Goal: Information Seeking & Learning: Learn about a topic

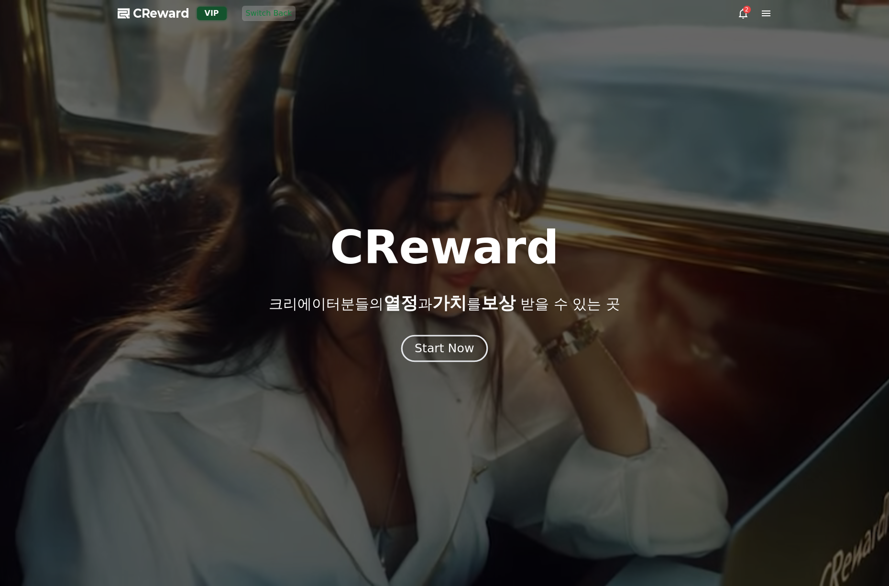
click at [452, 351] on div "Start Now" at bounding box center [443, 348] width 59 height 16
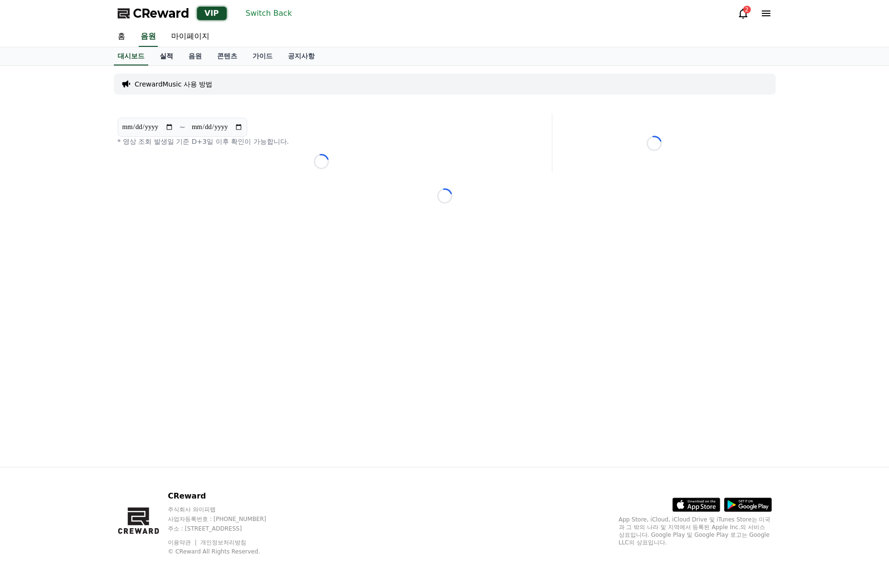
click at [172, 52] on link "실적" at bounding box center [166, 56] width 29 height 18
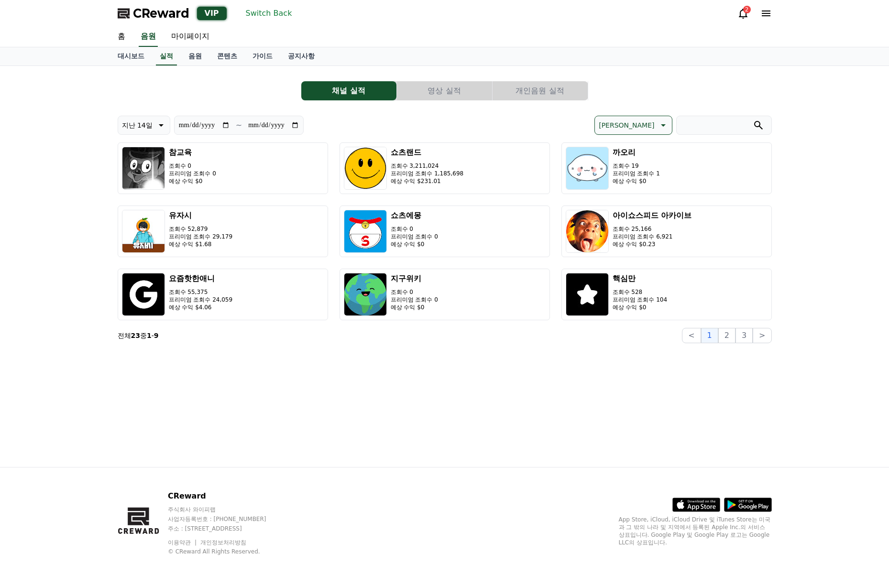
click at [438, 92] on button "영상 실적" at bounding box center [444, 90] width 95 height 19
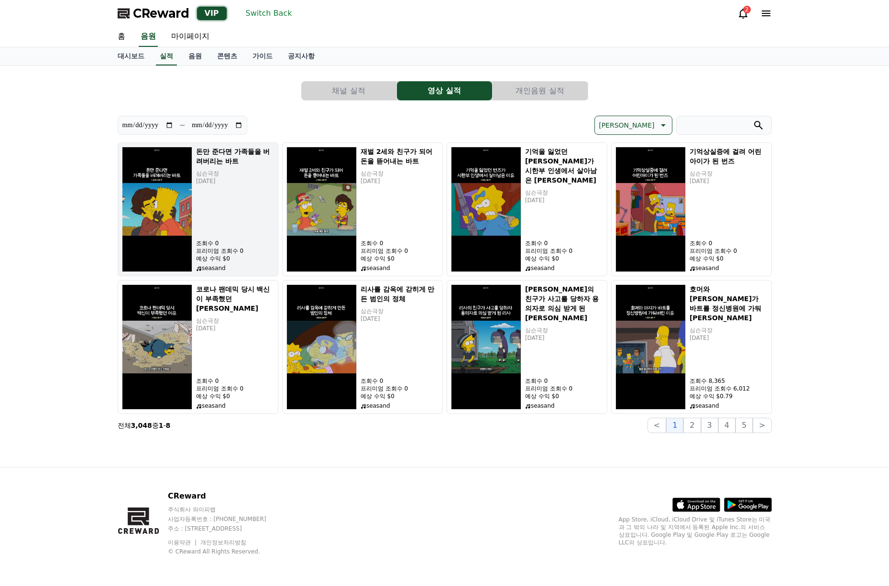
click at [225, 185] on p "[DATE]" at bounding box center [235, 181] width 78 height 8
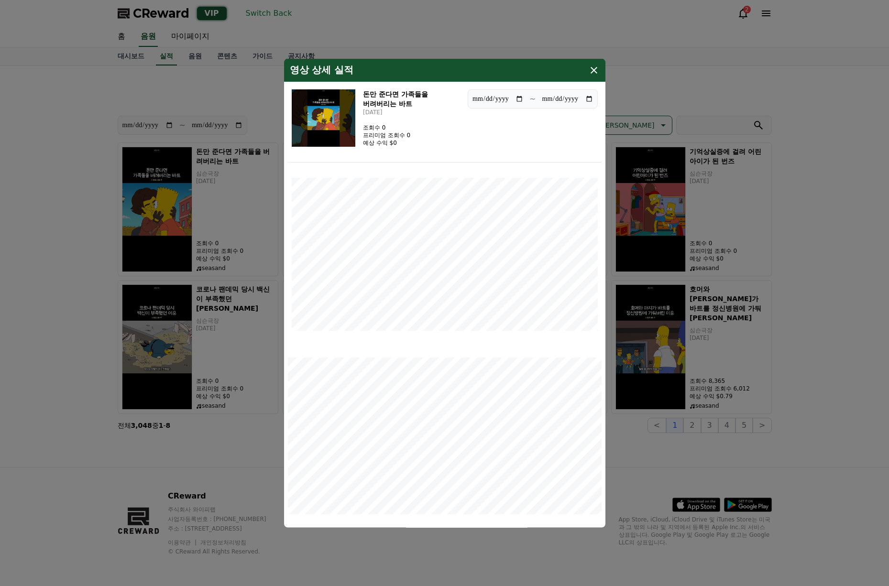
click at [594, 70] on icon "modal" at bounding box center [593, 70] width 7 height 7
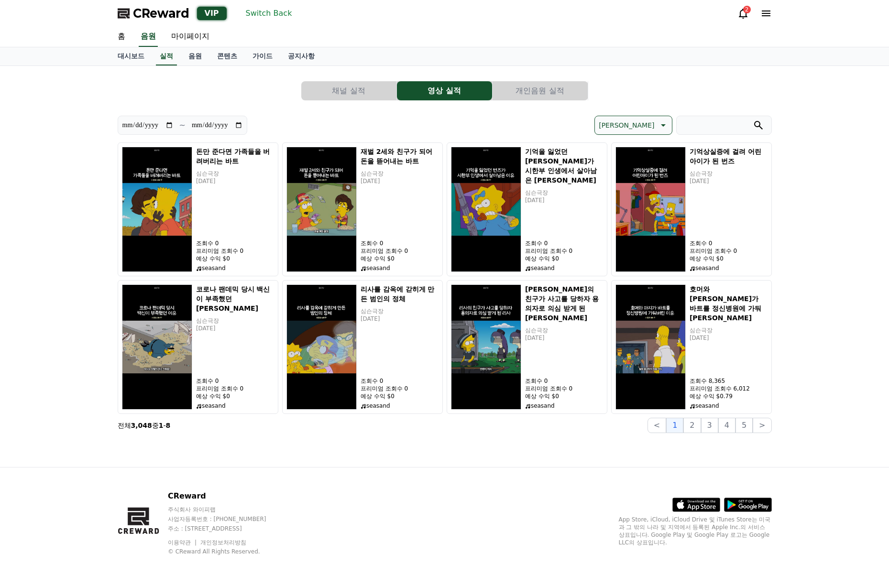
click at [652, 122] on p "[PERSON_NAME]" at bounding box center [625, 125] width 55 height 13
click at [624, 201] on button "수익 순" at bounding box center [610, 199] width 30 height 21
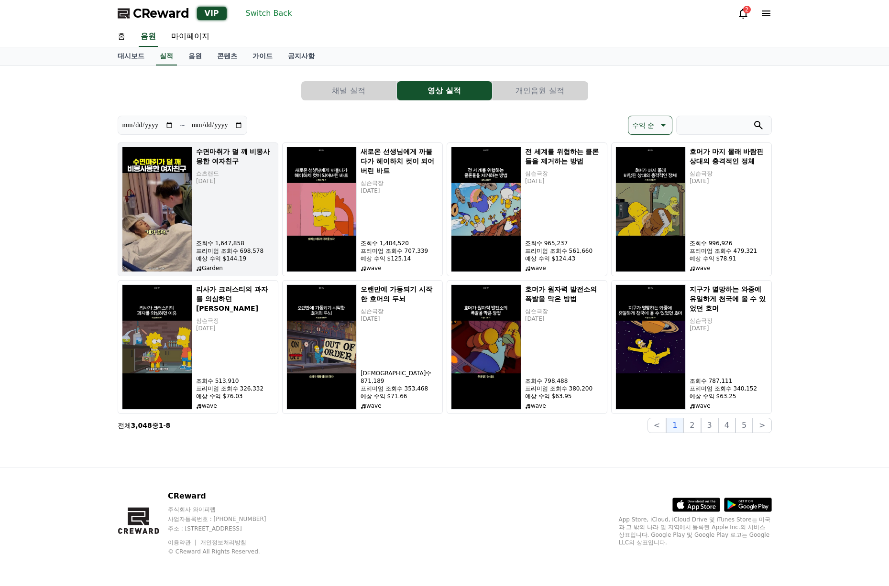
click at [233, 199] on div "수면마취가 덜 깨 비몽사몽한 여자친구 쇼츠랜드 [DATE] 조회수 1,647,858 프리미엄 조회수 698,578 예상 수익 $144.19 G…" at bounding box center [235, 209] width 78 height 125
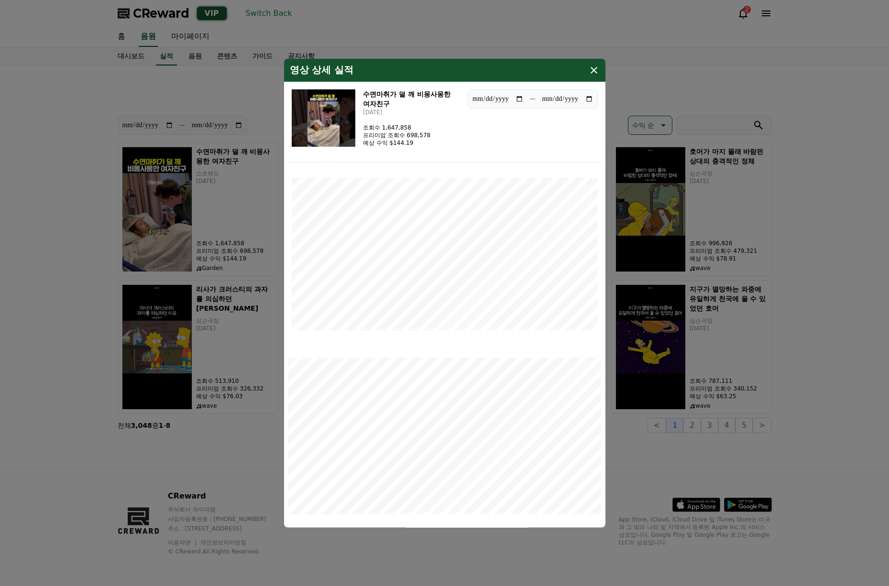
click at [40, 243] on button "close modal" at bounding box center [444, 293] width 889 height 586
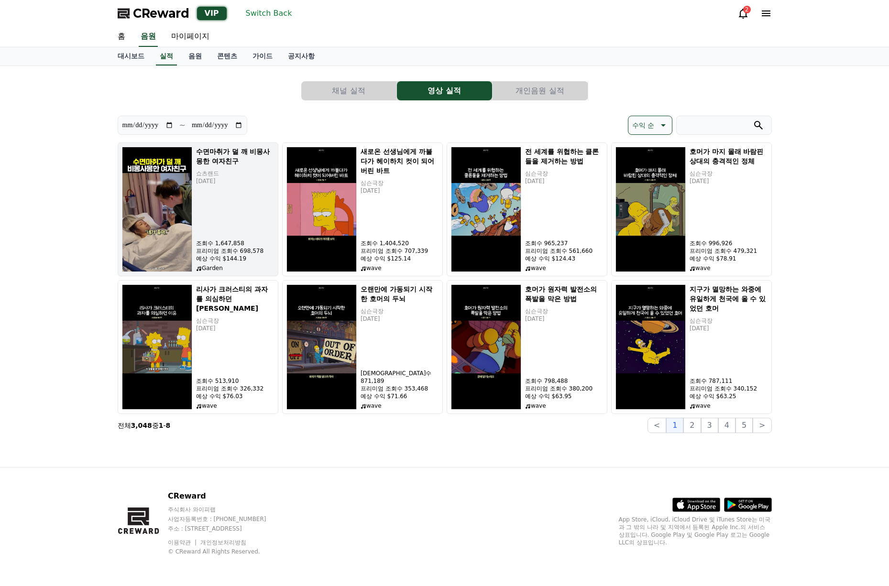
click at [227, 209] on div "수면마취가 덜 깨 비몽사몽한 여자친구 쇼츠랜드 [DATE] 조회수 1,647,858 프리미엄 조회수 698,578 예상 수익 $144.19 G…" at bounding box center [235, 209] width 78 height 125
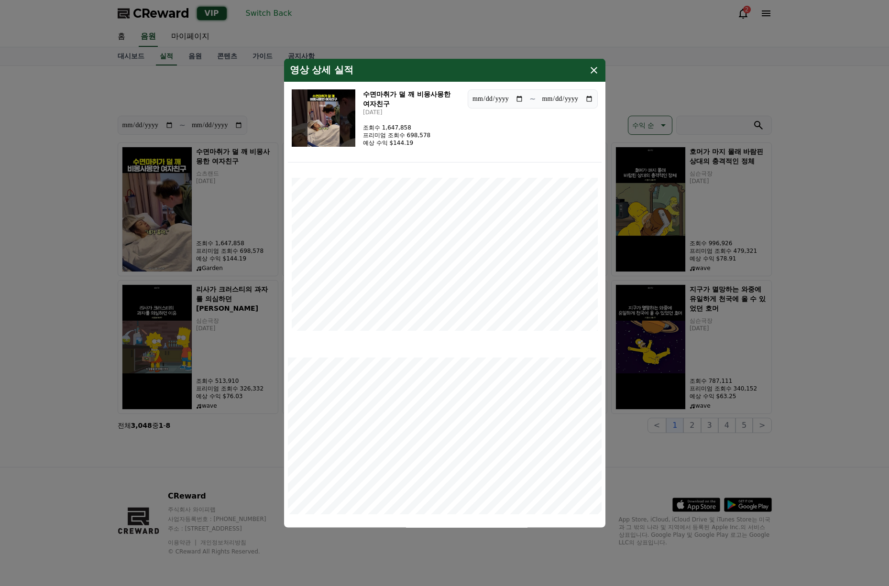
click at [595, 74] on icon "modal" at bounding box center [593, 70] width 11 height 11
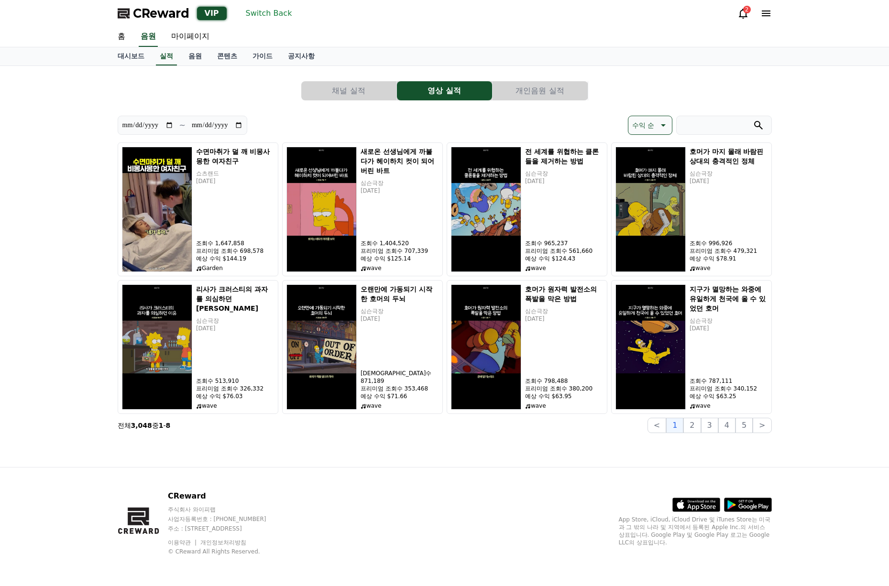
click at [376, 98] on button "채널 실적" at bounding box center [348, 90] width 95 height 19
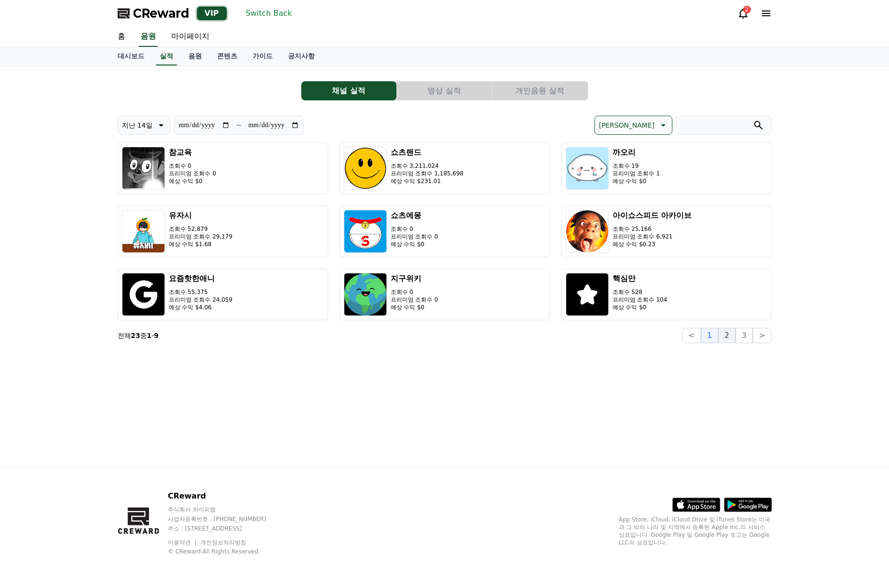
click at [735, 339] on button "2" at bounding box center [726, 335] width 17 height 15
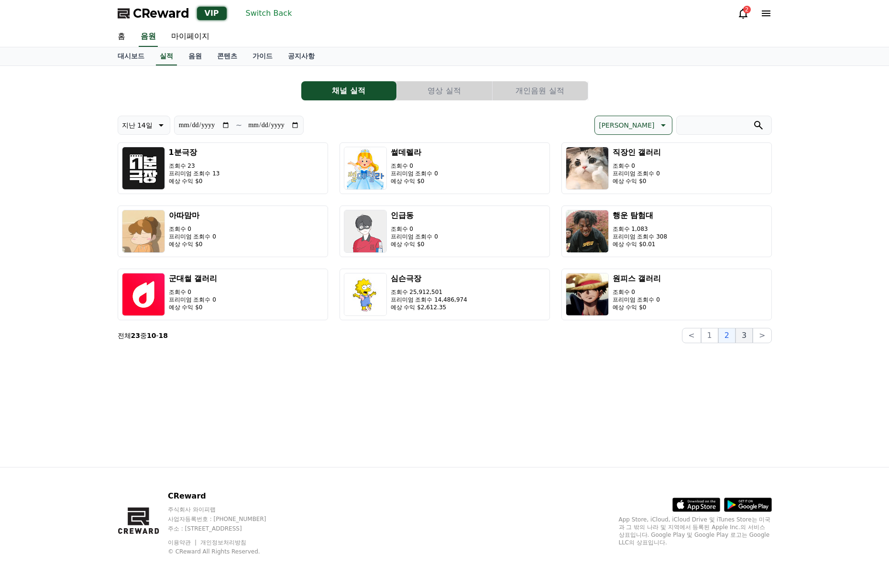
click at [749, 337] on button "3" at bounding box center [743, 335] width 17 height 15
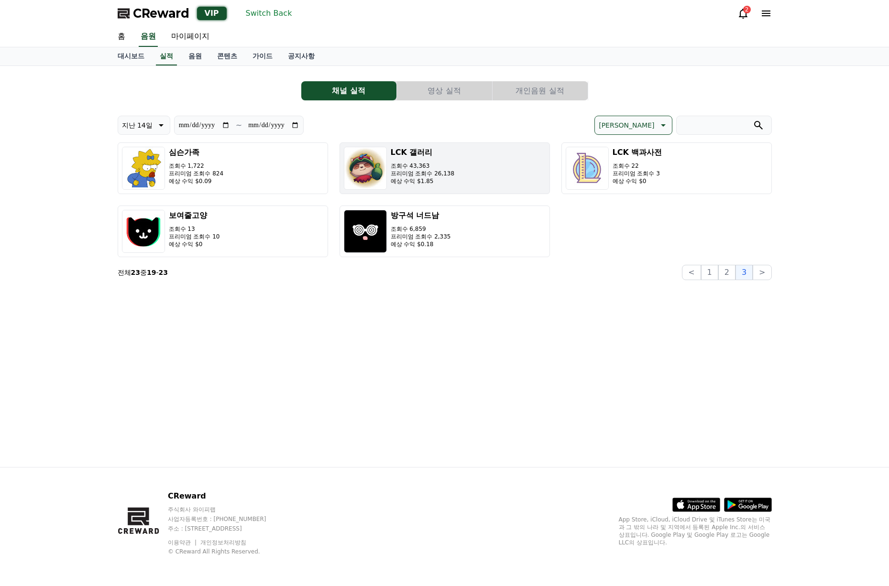
click at [517, 172] on button "LCK 갤러리 조회수 43,363 프리미엄 조회수 26,138 예상 수익 $1.85" at bounding box center [444, 168] width 210 height 52
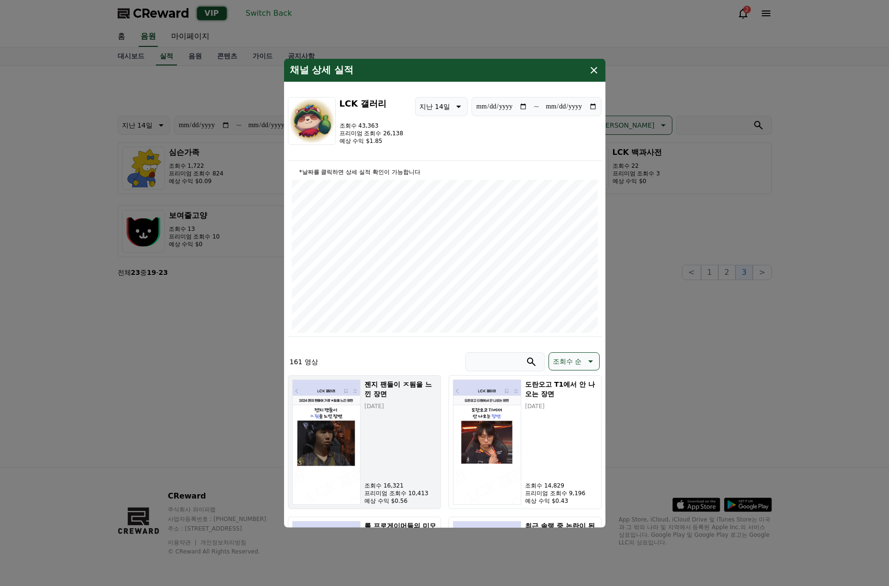
click at [384, 398] on h5 "젠지 팬들이 ㅈ됨을 느낀 장면" at bounding box center [400, 389] width 72 height 19
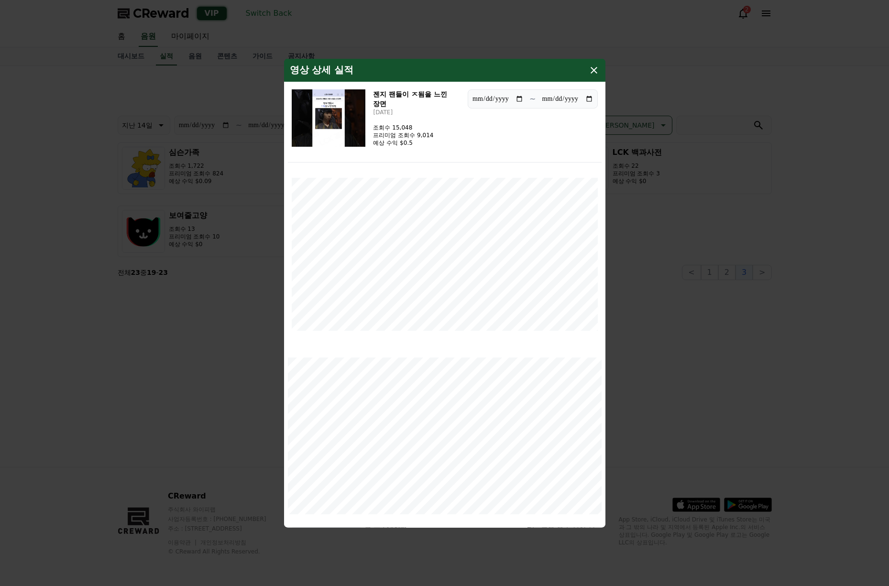
click at [597, 72] on icon "modal" at bounding box center [593, 70] width 11 height 11
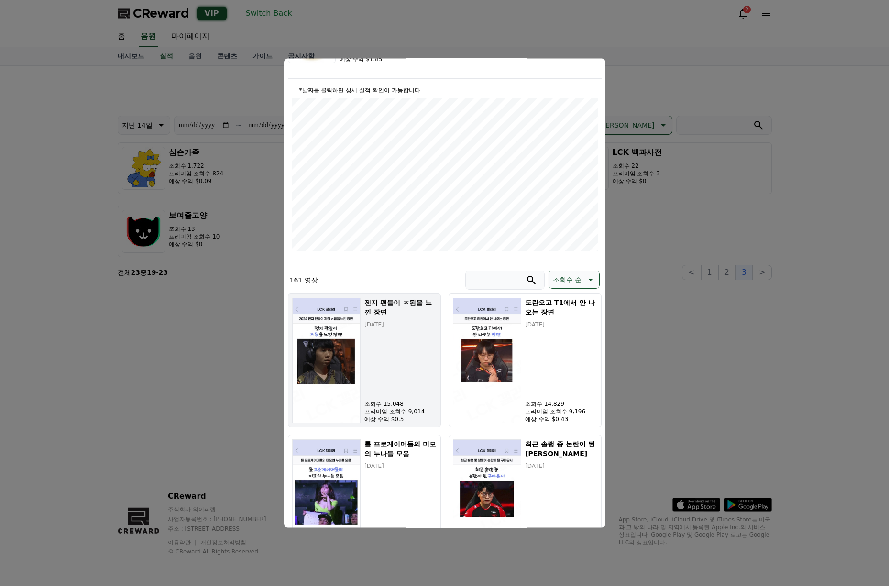
scroll to position [96, 0]
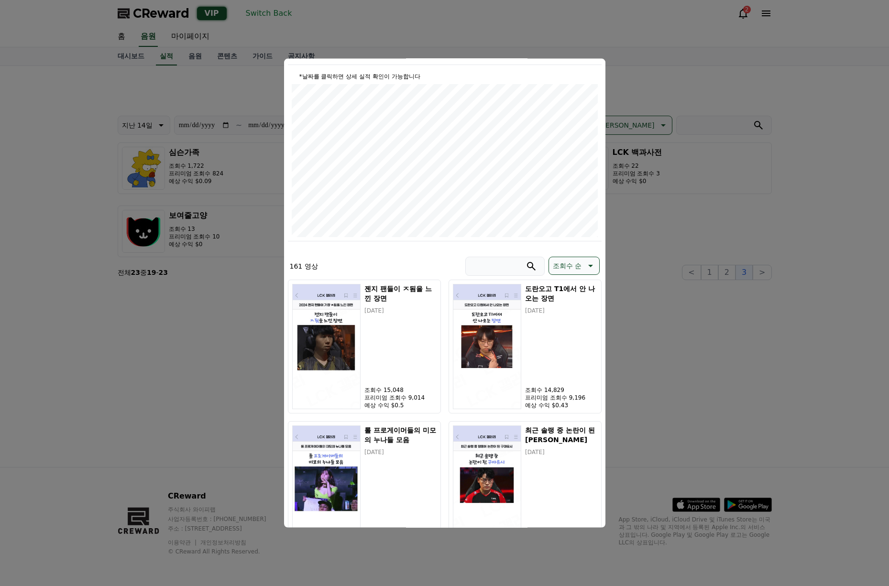
click at [536, 35] on button "close modal" at bounding box center [444, 293] width 889 height 586
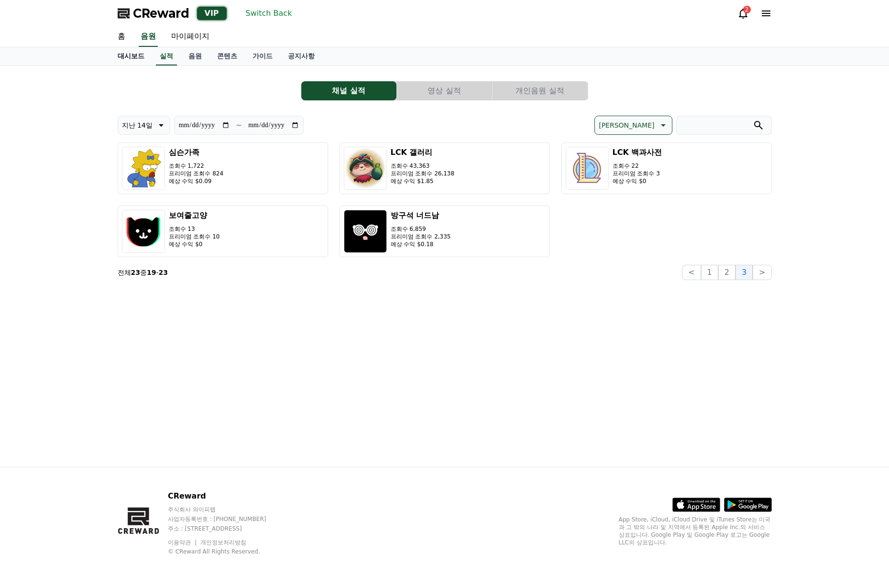
click at [129, 58] on link "대시보드" at bounding box center [131, 56] width 42 height 18
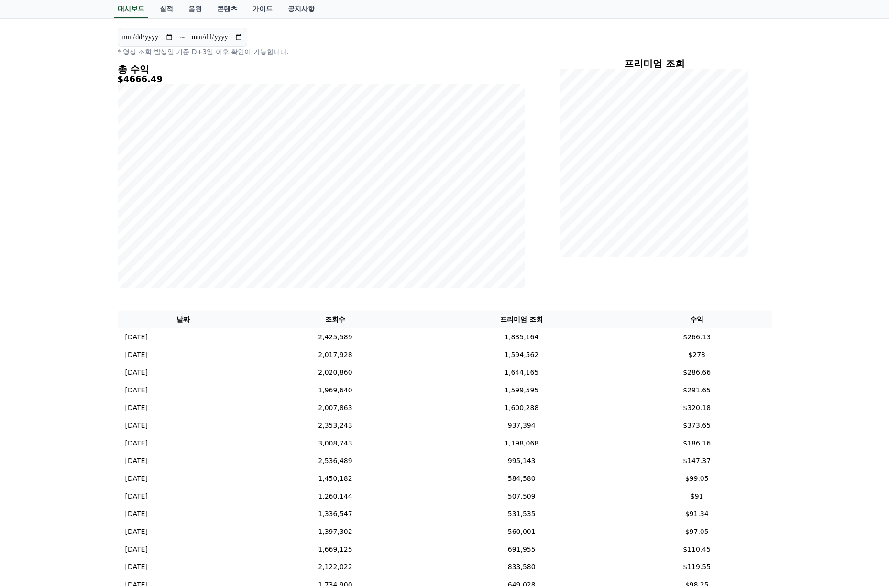
scroll to position [143, 0]
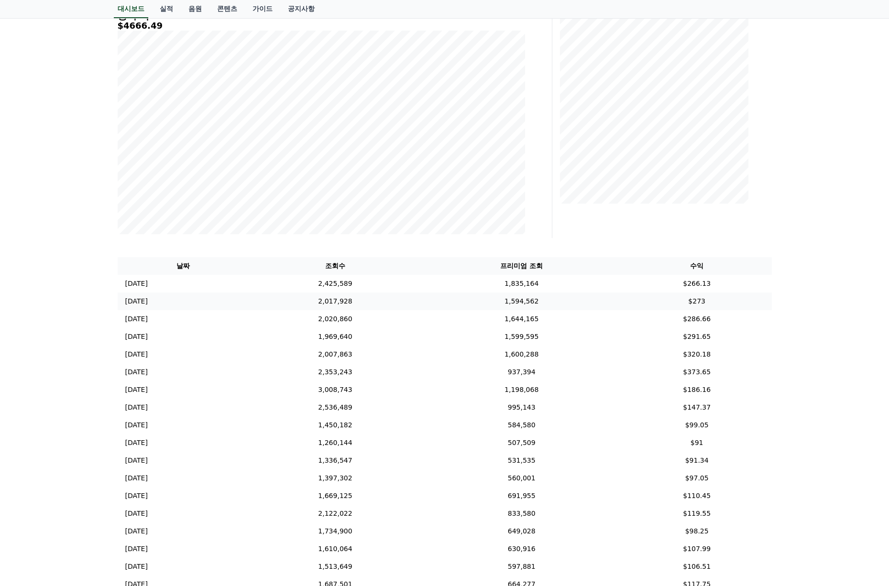
click at [561, 293] on td "1,594,562" at bounding box center [521, 302] width 201 height 18
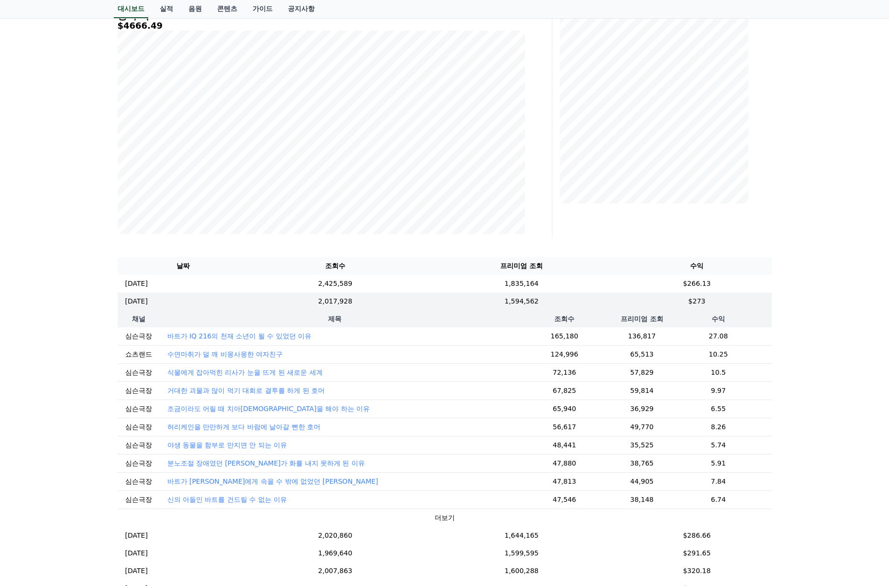
click at [278, 337] on p "바트가 IQ 216의 천재 소년이 될 수 있었던 이유" at bounding box center [239, 336] width 144 height 10
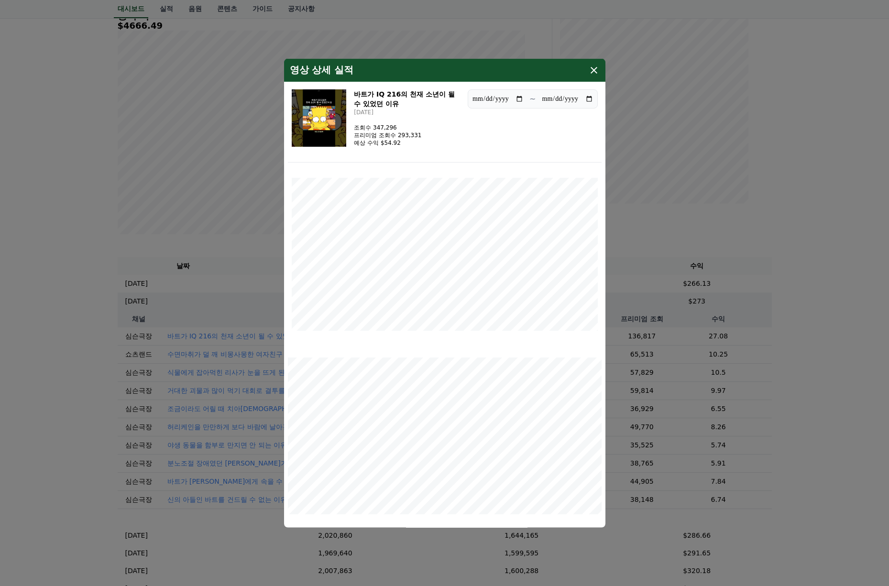
click at [594, 72] on icon "modal" at bounding box center [593, 70] width 11 height 11
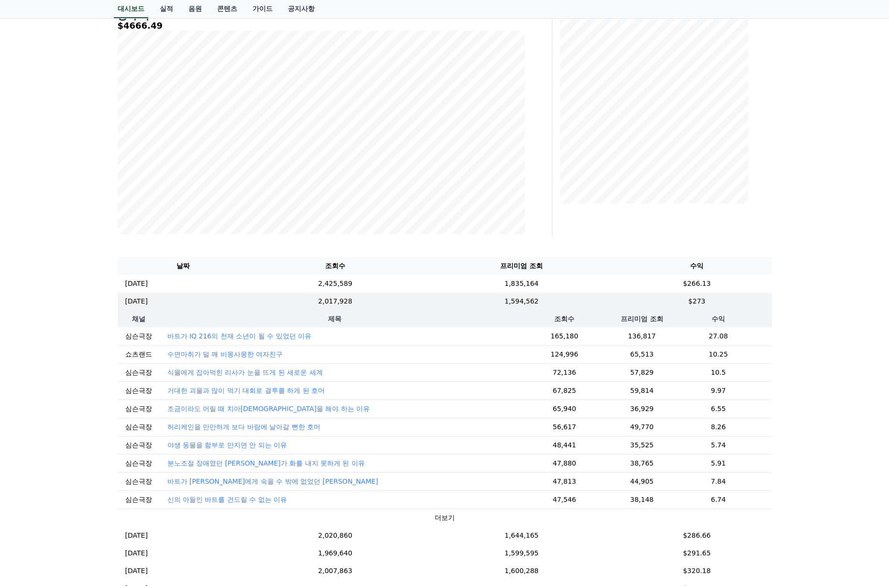
click at [439, 517] on button "더보기" at bounding box center [445, 518] width 20 height 10
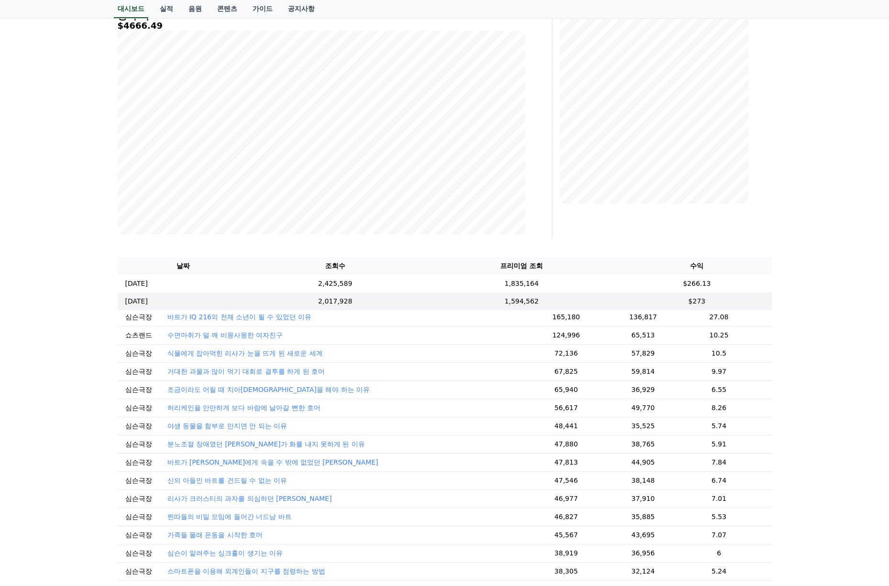
scroll to position [0, 0]
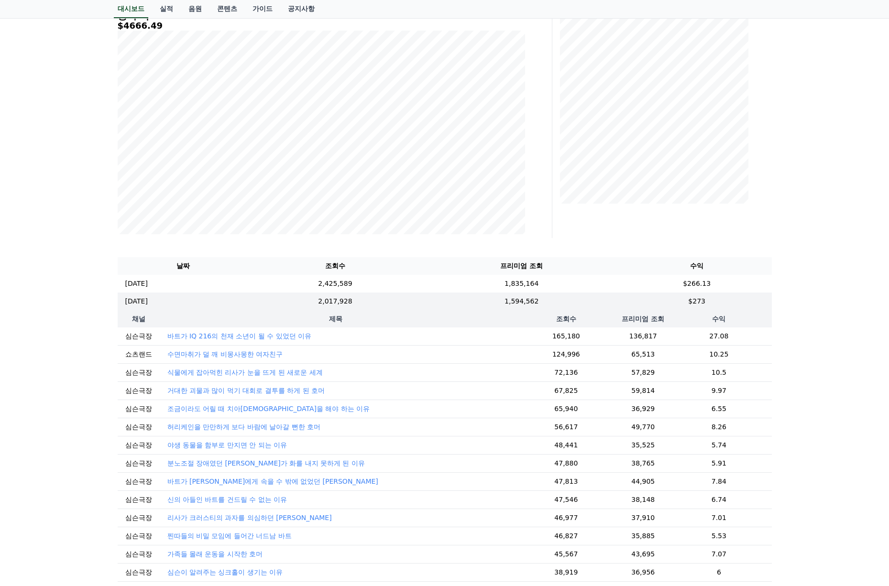
click at [829, 150] on div "**********" at bounding box center [444, 309] width 889 height 772
